Goal: Information Seeking & Learning: Learn about a topic

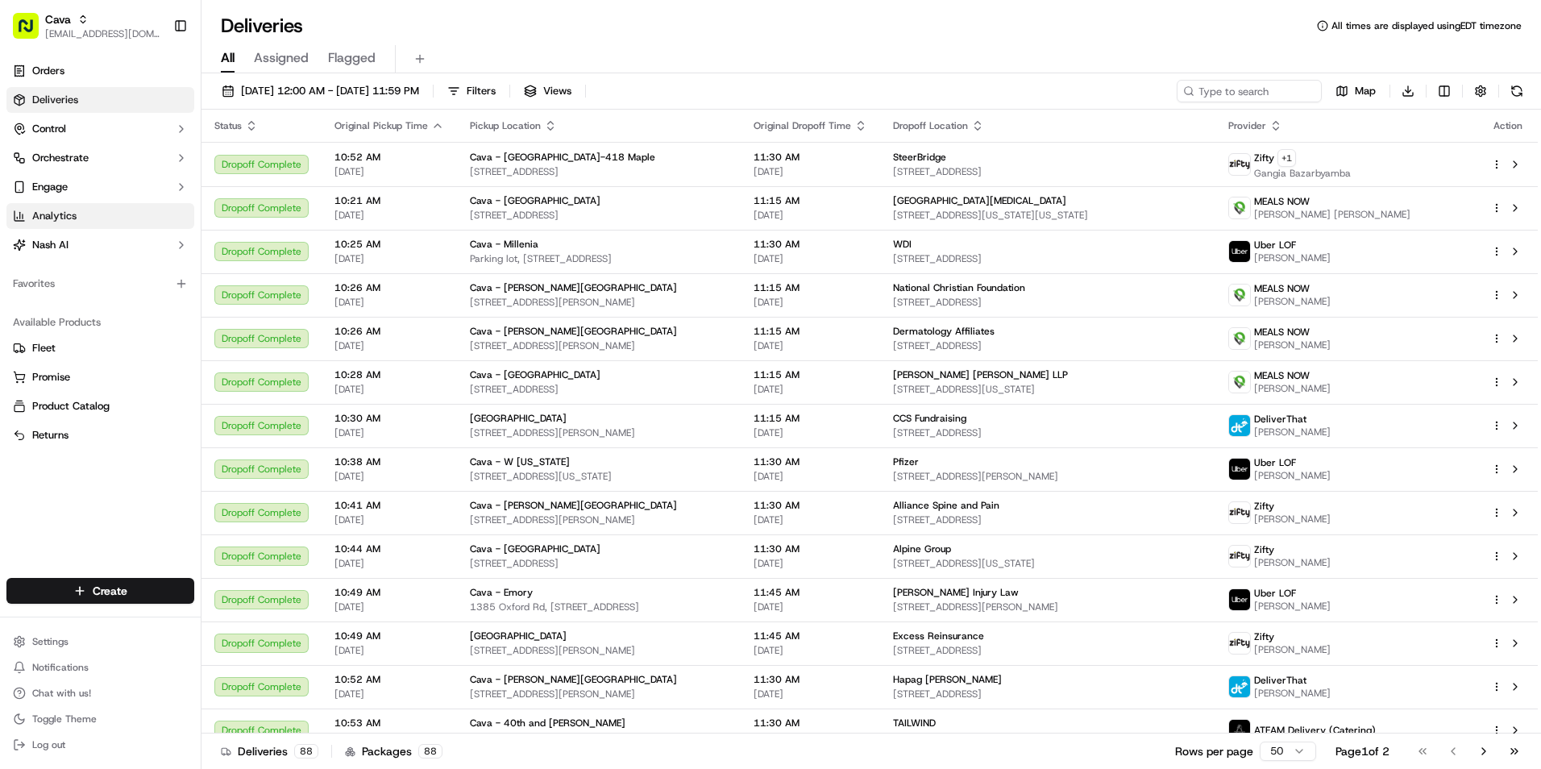
click at [62, 214] on span "Analytics" at bounding box center [54, 216] width 44 height 15
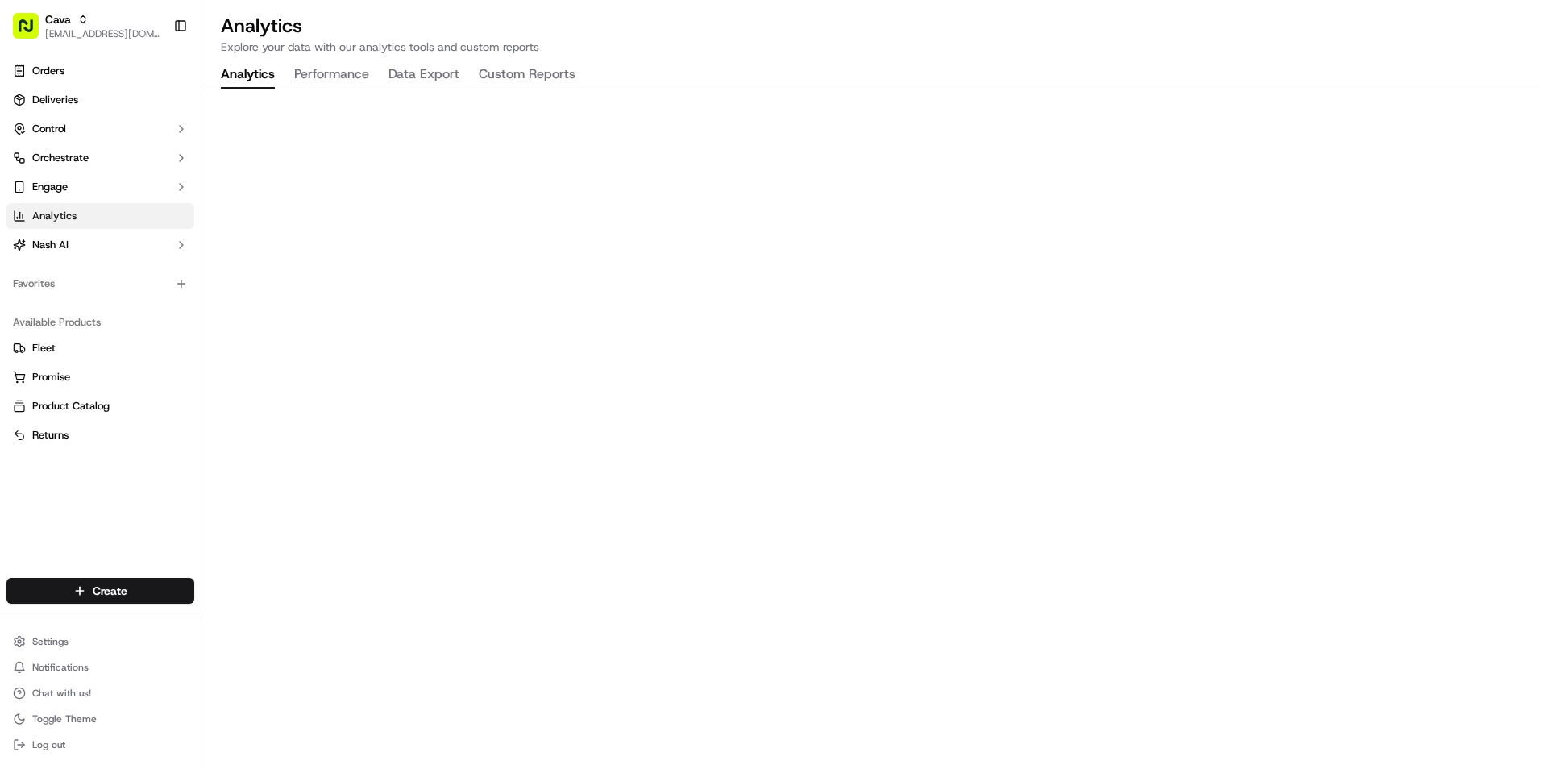
click at [335, 77] on button "Performance" at bounding box center [331, 74] width 75 height 27
click at [326, 74] on button "Performance" at bounding box center [331, 74] width 75 height 27
